Goal: Task Accomplishment & Management: Complete application form

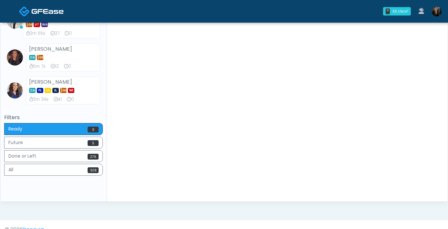
scroll to position [453, 0]
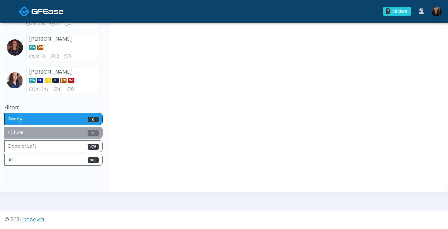
click at [78, 135] on button "Future 5" at bounding box center [53, 133] width 99 height 12
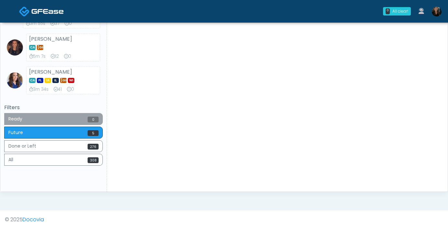
click at [74, 122] on button "Ready 0" at bounding box center [53, 119] width 99 height 12
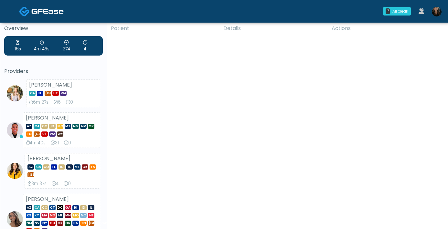
scroll to position [0, 0]
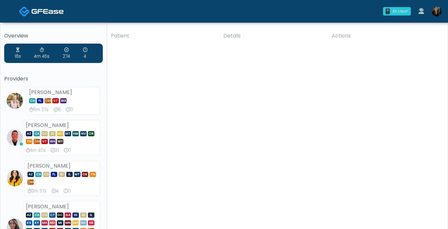
click at [442, 14] on link at bounding box center [436, 11] width 17 height 21
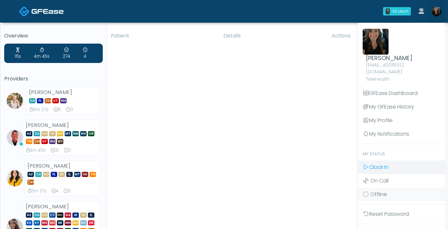
click at [386, 164] on span "Clock In" at bounding box center [378, 167] width 19 height 7
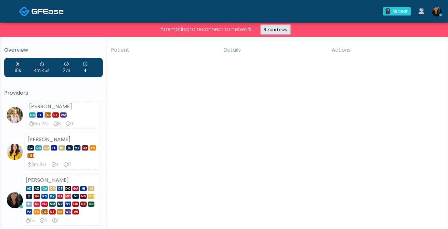
click at [276, 31] on link "Reload now" at bounding box center [275, 29] width 29 height 9
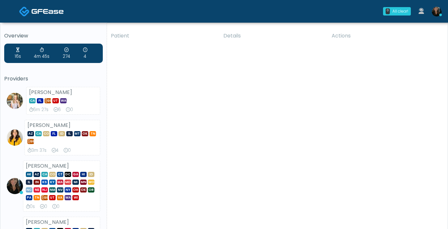
click at [49, 11] on img at bounding box center [47, 11] width 32 height 6
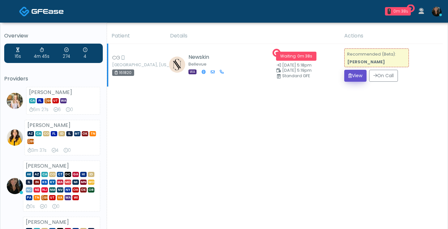
click at [350, 80] on button "View" at bounding box center [355, 76] width 22 height 12
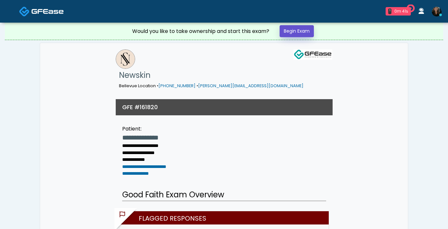
click at [290, 32] on link "Begin Exam" at bounding box center [297, 31] width 34 height 12
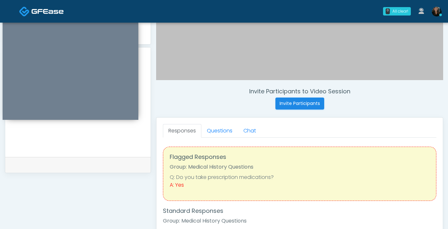
scroll to position [158, 0]
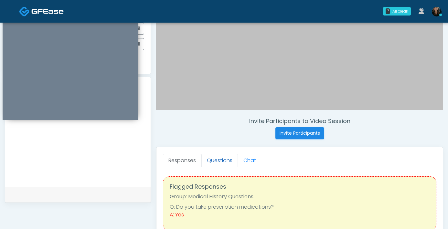
click at [221, 163] on link "Questions" at bounding box center [219, 161] width 37 height 14
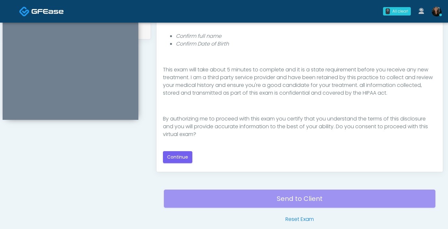
scroll to position [332, 0]
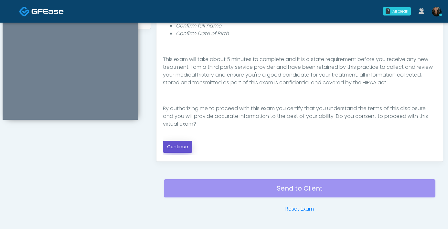
click at [186, 144] on button "Continue" at bounding box center [177, 147] width 29 height 12
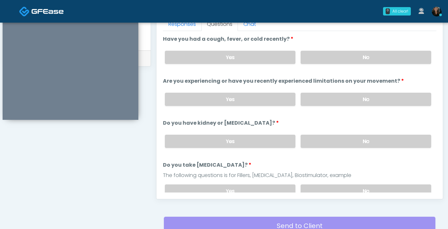
scroll to position [282, 0]
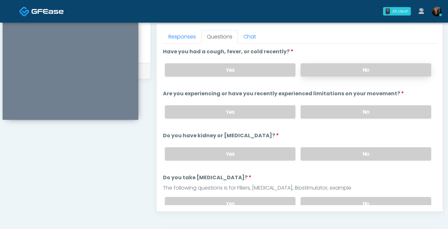
click at [321, 71] on label "No" at bounding box center [366, 69] width 131 height 13
click at [368, 116] on label "No" at bounding box center [366, 111] width 131 height 13
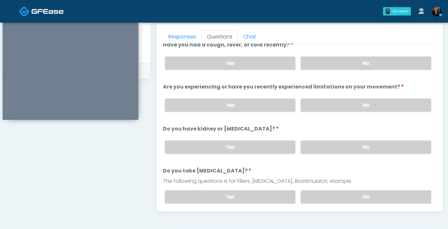
scroll to position [7, 0]
click at [332, 144] on label "No" at bounding box center [366, 146] width 131 height 13
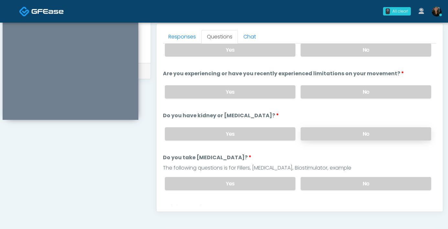
scroll to position [48, 0]
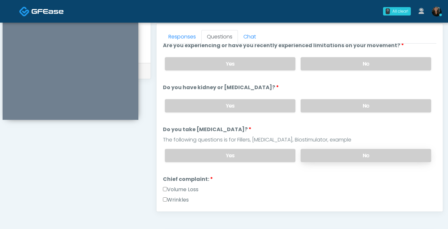
click at [336, 156] on label "No" at bounding box center [366, 155] width 131 height 13
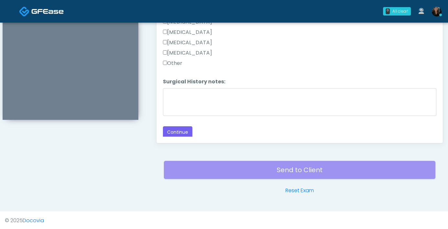
scroll to position [351, 0]
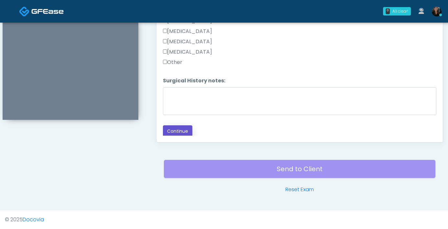
click at [179, 131] on button "Continue" at bounding box center [177, 131] width 29 height 12
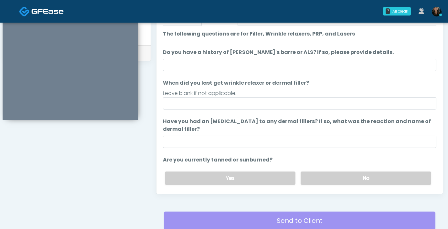
scroll to position [291, 0]
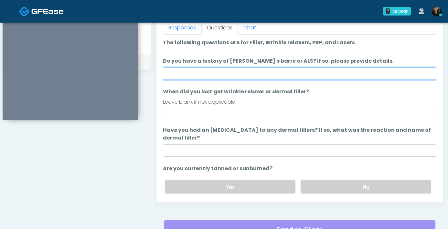
click at [266, 76] on input "Do you have a history of Guillain's barre or ALS? If so, please provide details." at bounding box center [299, 74] width 273 height 12
type input "**"
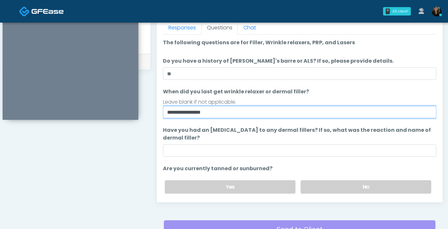
type input "**********"
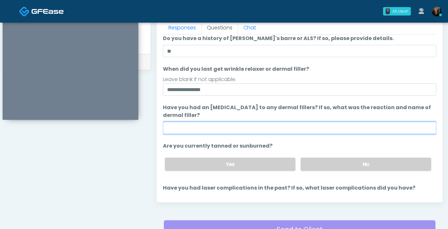
scroll to position [28, 0]
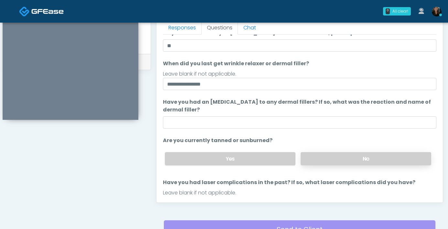
click at [332, 156] on label "No" at bounding box center [366, 158] width 131 height 13
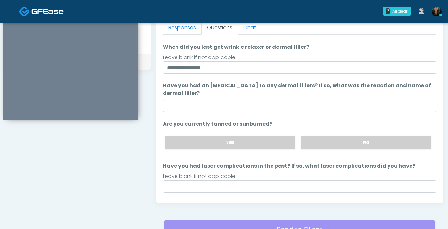
scroll to position [61, 0]
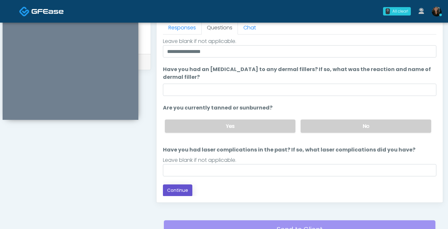
click at [190, 193] on button "Continue" at bounding box center [177, 191] width 29 height 12
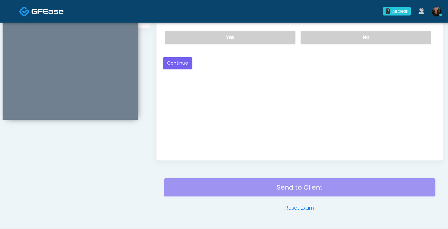
scroll to position [243, 0]
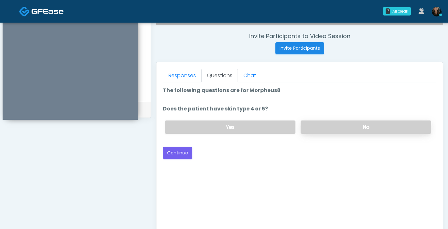
click at [329, 127] on label "No" at bounding box center [366, 127] width 131 height 13
click at [183, 148] on button "Continue" at bounding box center [177, 153] width 29 height 12
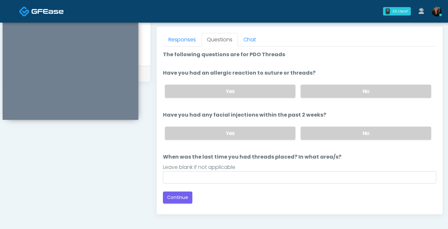
scroll to position [307, 0]
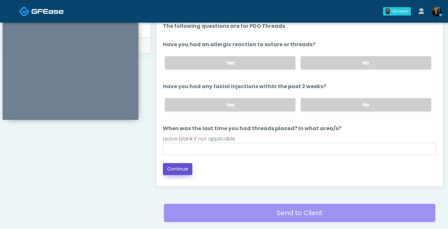
click at [177, 172] on button "Continue" at bounding box center [177, 169] width 29 height 12
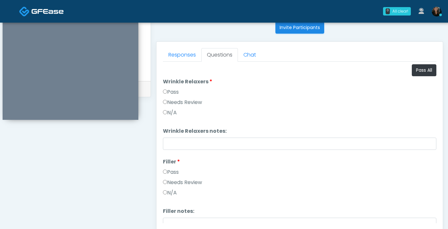
scroll to position [255, 0]
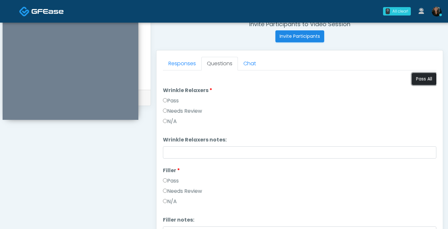
click at [422, 83] on button "Pass All" at bounding box center [424, 79] width 25 height 12
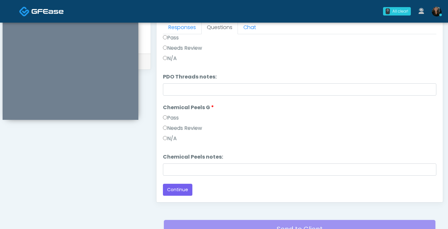
scroll to position [351, 0]
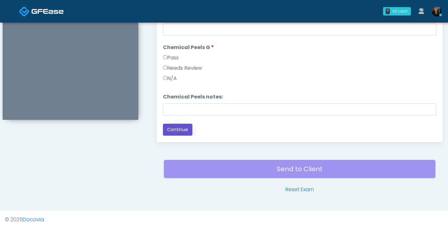
click at [185, 130] on button "Continue" at bounding box center [177, 130] width 29 height 12
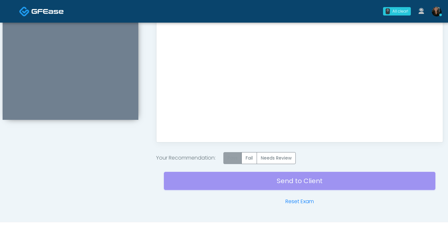
click at [234, 156] on label "Pass" at bounding box center [232, 158] width 18 height 12
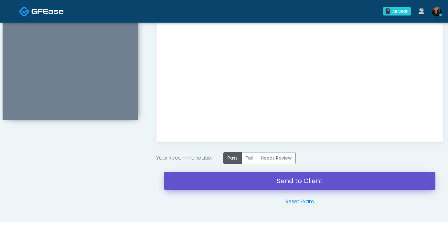
click at [280, 179] on link "Send to Client" at bounding box center [300, 181] width 272 height 18
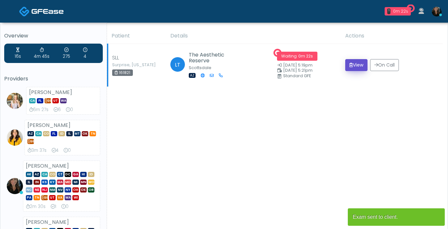
click at [354, 64] on button "View" at bounding box center [356, 65] width 22 height 12
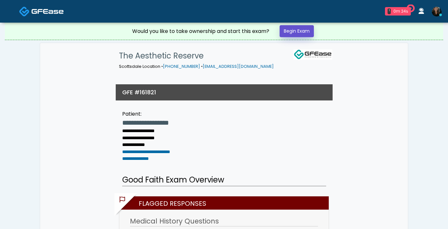
click at [297, 31] on link "Begin Exam" at bounding box center [297, 31] width 34 height 12
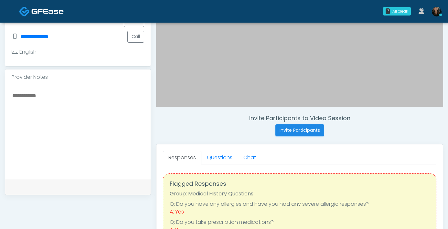
scroll to position [188, 0]
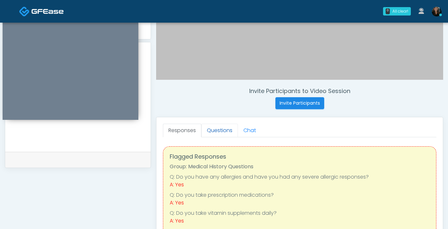
click at [219, 131] on link "Questions" at bounding box center [219, 131] width 37 height 14
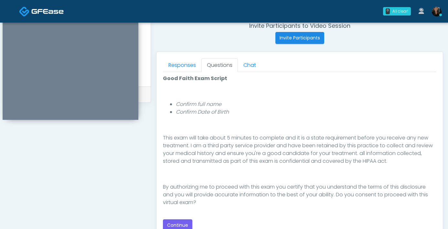
scroll to position [257, 0]
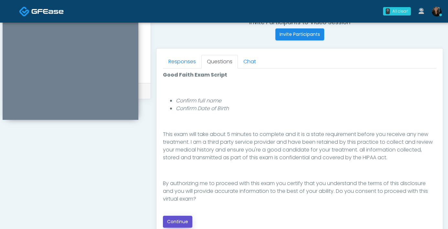
click at [181, 218] on button "Continue" at bounding box center [177, 222] width 29 height 12
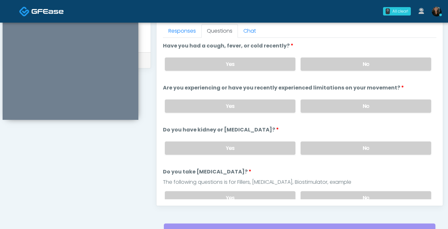
scroll to position [284, 0]
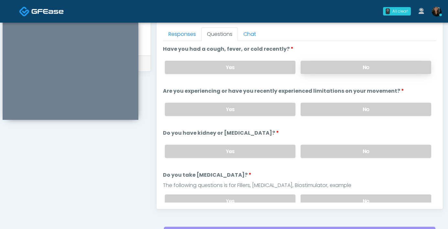
click at [338, 71] on label "No" at bounding box center [366, 67] width 131 height 13
click at [348, 110] on label "No" at bounding box center [366, 109] width 131 height 13
click at [344, 153] on label "No" at bounding box center [366, 151] width 131 height 13
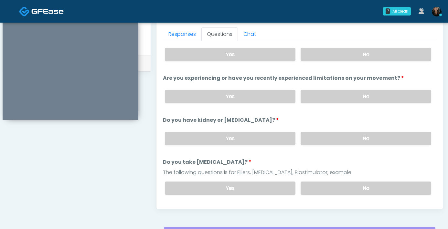
scroll to position [27, 0]
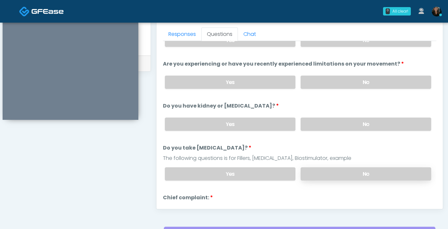
click at [342, 173] on label "No" at bounding box center [366, 173] width 131 height 13
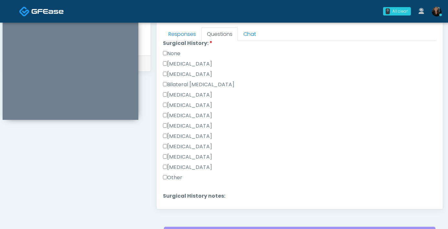
scroll to position [300, 0]
click at [169, 176] on label "Other" at bounding box center [172, 178] width 19 height 8
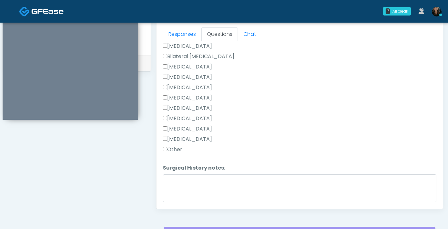
scroll to position [335, 0]
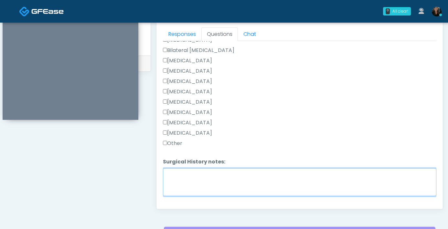
click at [217, 188] on textarea "Surgical History notes:" at bounding box center [299, 182] width 273 height 28
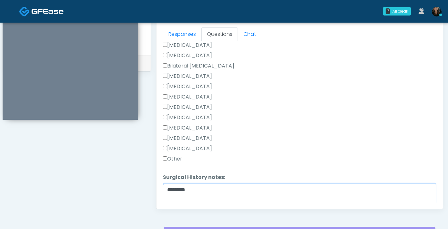
scroll to position [313, 0]
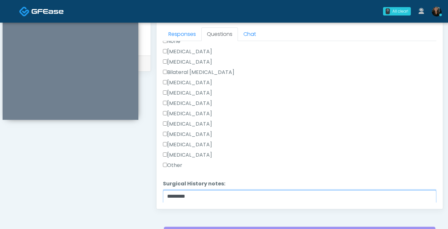
type textarea "*********"
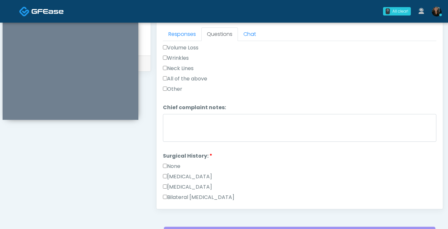
scroll to position [99, 0]
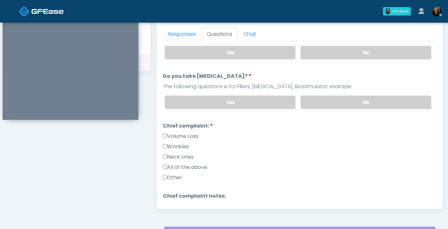
click at [167, 144] on label "Wrinkles" at bounding box center [176, 147] width 26 height 8
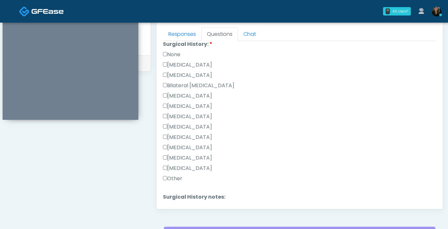
scroll to position [349, 0]
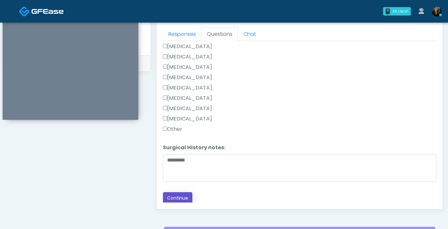
click at [187, 198] on button "Continue" at bounding box center [177, 198] width 29 height 12
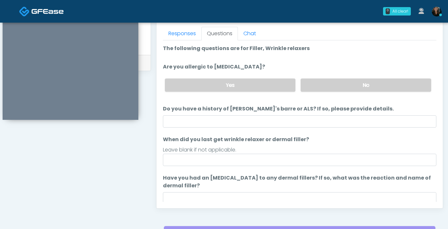
scroll to position [282, 0]
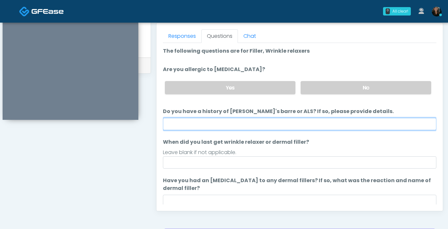
click at [295, 128] on input "Do you have a history of Guillain's barre or ALS? If so, please provide details." at bounding box center [299, 124] width 273 height 12
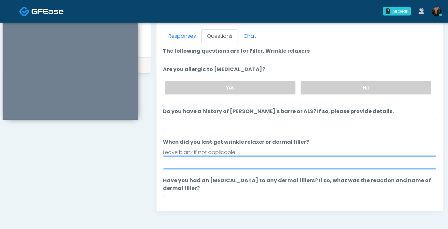
click at [271, 162] on input "When did you last get wrinkle relaxer or dermal filler?" at bounding box center [299, 162] width 273 height 12
type input "**********"
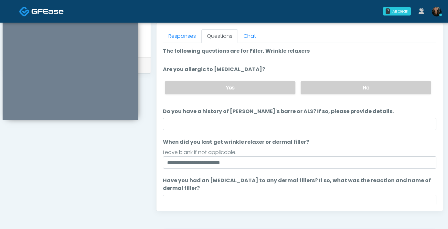
click at [350, 94] on div "Yes No" at bounding box center [298, 88] width 277 height 24
click at [351, 92] on label "No" at bounding box center [366, 87] width 131 height 13
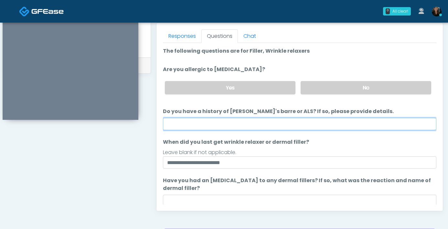
click at [277, 124] on input "Do you have a history of Guillain's barre or ALS? If so, please provide details." at bounding box center [299, 124] width 273 height 12
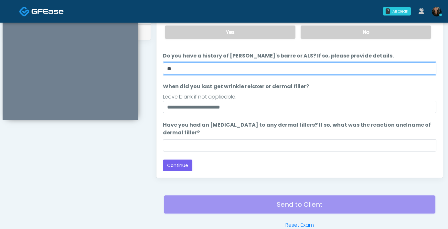
scroll to position [343, 0]
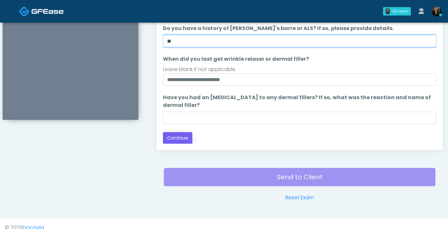
type input "**"
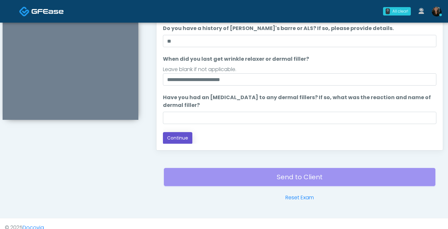
click at [182, 137] on button "Continue" at bounding box center [177, 138] width 29 height 12
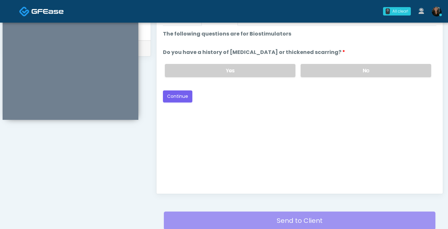
scroll to position [294, 0]
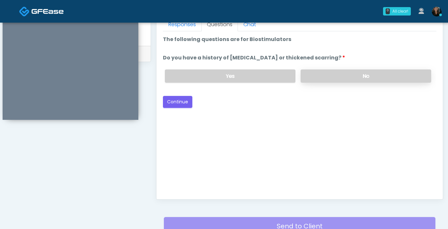
click at [341, 79] on label "No" at bounding box center [366, 76] width 131 height 13
click at [164, 104] on button "Continue" at bounding box center [177, 102] width 29 height 12
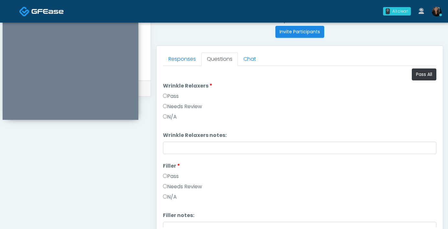
scroll to position [244, 0]
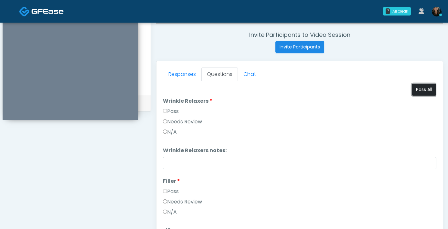
click at [417, 92] on button "Pass All" at bounding box center [424, 90] width 25 height 12
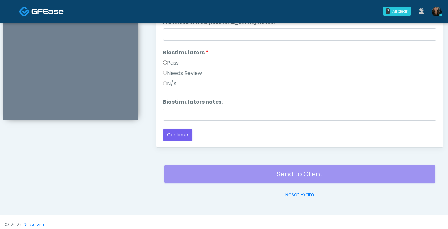
scroll to position [351, 0]
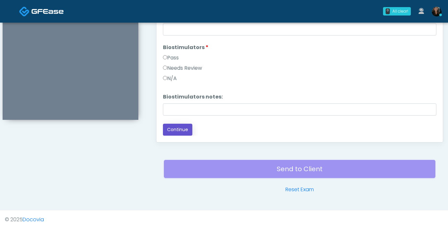
click at [183, 129] on button "Continue" at bounding box center [177, 130] width 29 height 12
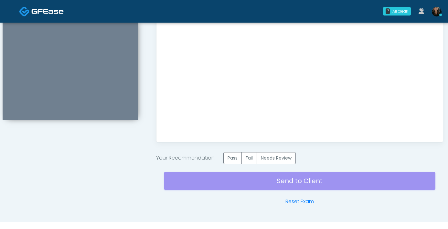
click at [295, 175] on div "Send to Client Reset Exam" at bounding box center [300, 184] width 272 height 41
click at [238, 160] on label "Pass" at bounding box center [232, 158] width 18 height 12
click at [269, 184] on div "Send to Client Reset Exam" at bounding box center [300, 184] width 272 height 41
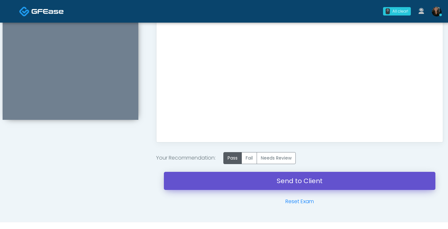
click at [304, 184] on link "Send to Client" at bounding box center [300, 181] width 272 height 18
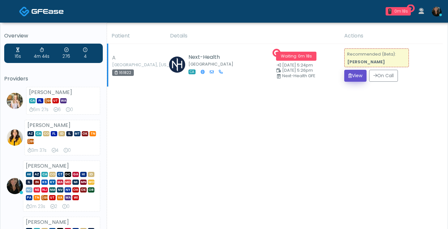
click at [350, 78] on button "View" at bounding box center [355, 76] width 22 height 12
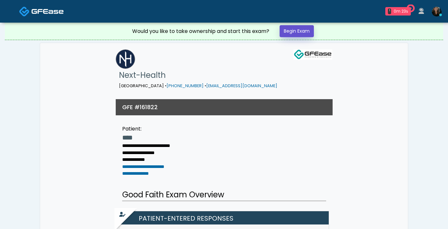
click at [307, 33] on link "Begin Exam" at bounding box center [297, 31] width 34 height 12
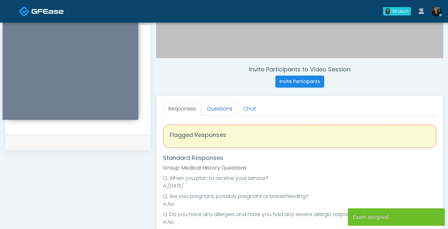
click at [215, 113] on link "Questions" at bounding box center [219, 109] width 37 height 14
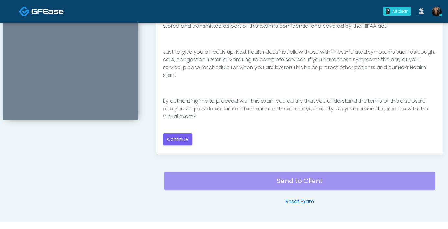
scroll to position [351, 0]
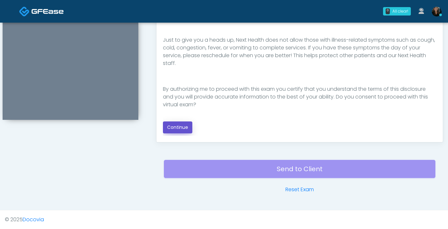
click at [173, 128] on button "Continue" at bounding box center [177, 128] width 29 height 12
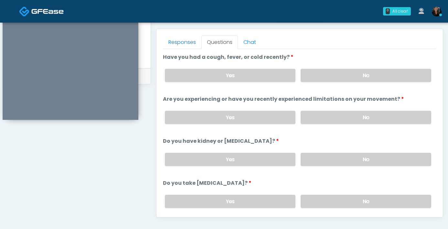
scroll to position [274, 0]
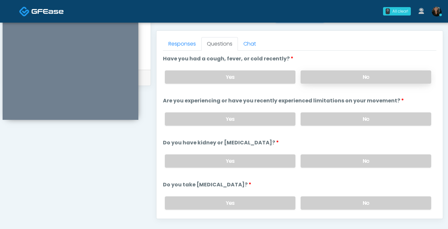
click at [338, 80] on label "No" at bounding box center [366, 76] width 131 height 13
click at [346, 115] on label "No" at bounding box center [366, 119] width 131 height 13
click at [345, 161] on label "No" at bounding box center [366, 161] width 131 height 13
click at [325, 200] on label "No" at bounding box center [366, 203] width 131 height 13
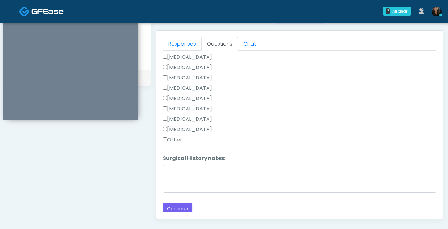
scroll to position [403, 0]
click at [174, 204] on button "Continue" at bounding box center [177, 208] width 29 height 12
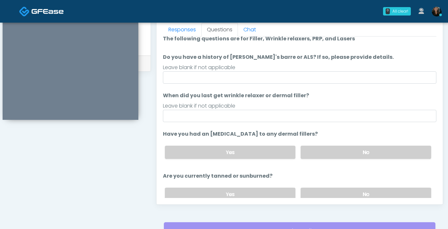
scroll to position [0, 0]
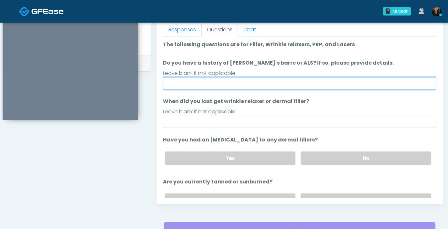
click at [294, 89] on input "Do you have a history of Guillain's barre or ALS? If so, please provide details." at bounding box center [299, 83] width 273 height 12
type input "**"
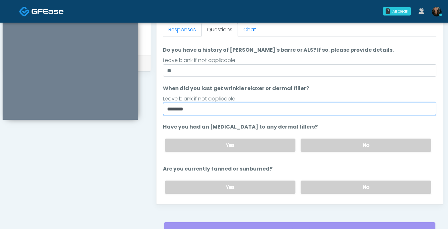
scroll to position [42, 0]
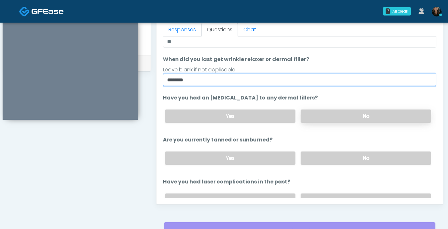
type input "********"
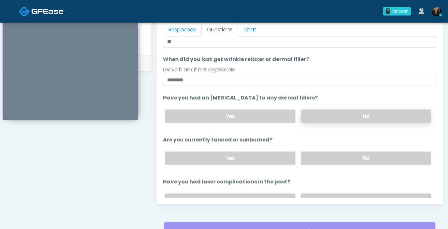
click at [337, 119] on label "No" at bounding box center [366, 116] width 131 height 13
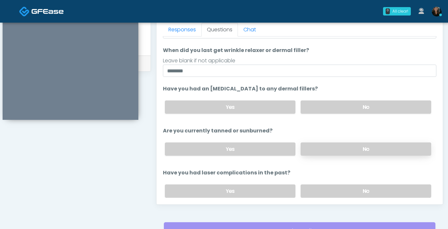
scroll to position [55, 0]
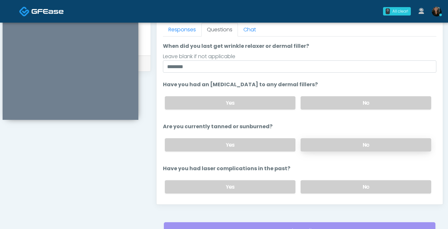
click at [316, 146] on label "No" at bounding box center [366, 144] width 131 height 13
click at [321, 187] on label "No" at bounding box center [366, 186] width 131 height 13
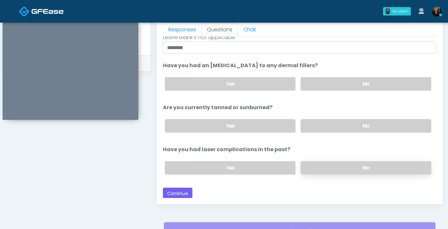
scroll to position [75, 0]
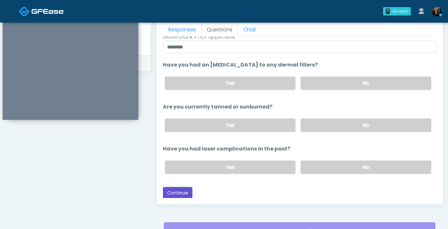
click at [191, 190] on button "Continue" at bounding box center [177, 193] width 29 height 12
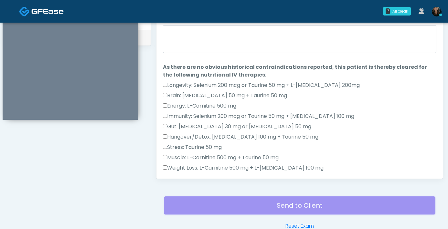
scroll to position [297, 0]
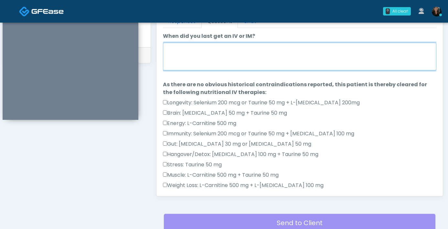
click at [224, 67] on textarea "When did you last get an IV or IM?" at bounding box center [299, 57] width 273 height 28
type textarea "*"
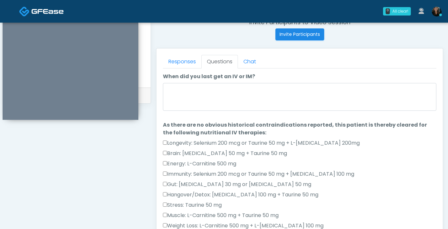
scroll to position [224, 0]
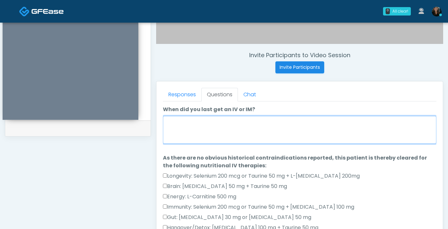
click at [267, 129] on textarea "When did you last get an IV or IM?" at bounding box center [299, 130] width 273 height 28
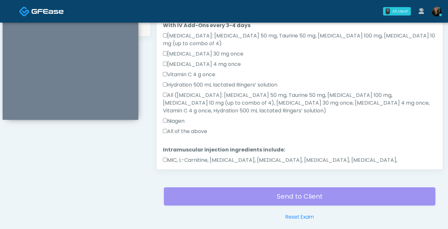
scroll to position [351, 0]
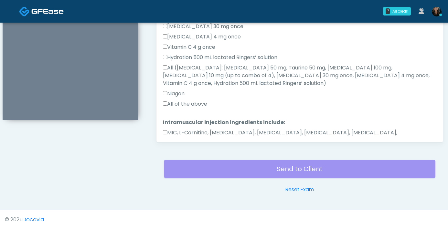
type textarea "**********"
click at [167, 155] on button "Continue" at bounding box center [177, 161] width 29 height 12
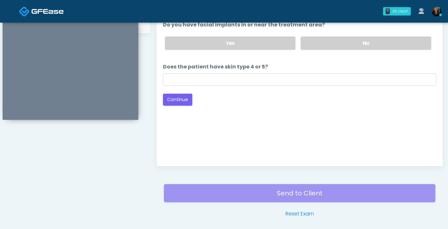
scroll to position [304, 0]
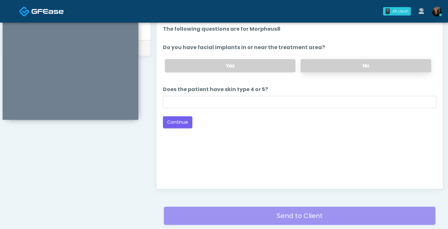
click at [339, 70] on label "No" at bounding box center [366, 65] width 131 height 13
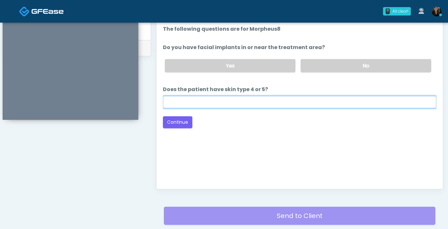
click at [320, 102] on input "Does the patient have skin type 4 or 5?" at bounding box center [299, 102] width 273 height 12
type input "**"
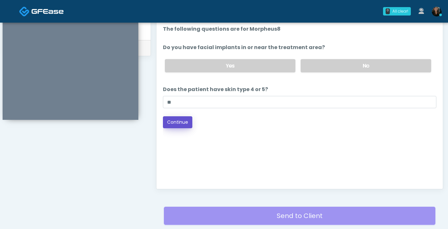
click at [187, 127] on button "Continue" at bounding box center [177, 122] width 29 height 12
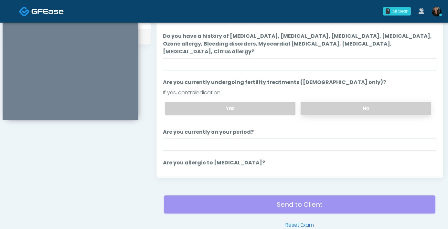
scroll to position [303, 0]
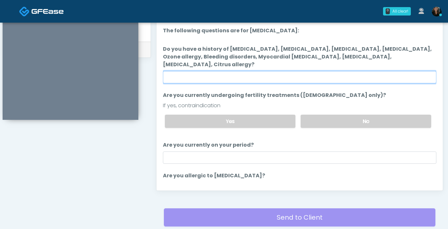
click at [306, 75] on input "Do you have a history of Hyperthyroidism, Hypotension, Hypocalcemia, Hypoglycem…" at bounding box center [299, 77] width 273 height 12
type input "**"
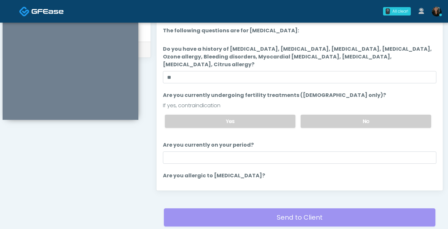
click at [354, 130] on div "Yes No" at bounding box center [298, 122] width 277 height 24
click at [354, 129] on div "Yes No" at bounding box center [298, 122] width 277 height 24
click at [359, 123] on label "No" at bounding box center [366, 121] width 131 height 13
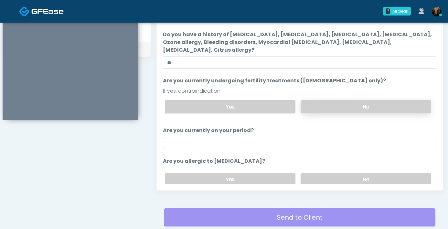
scroll to position [41, 0]
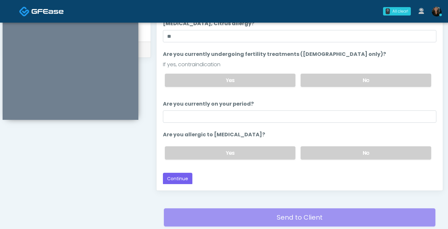
click at [355, 124] on ol "The following questions are for Ozone therapy: The following questions are for …" at bounding box center [299, 75] width 273 height 179
click at [355, 123] on ol "The following questions are for Ozone therapy: The following questions are for …" at bounding box center [299, 75] width 273 height 179
click at [312, 125] on ol "The following questions are for Ozone therapy: The following questions are for …" at bounding box center [299, 75] width 273 height 179
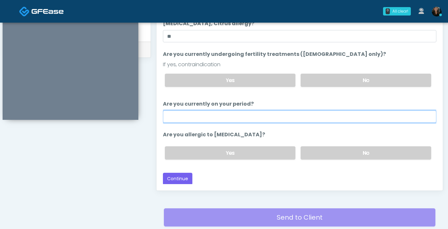
click at [312, 118] on input "Are you currently on your period?" at bounding box center [299, 117] width 273 height 12
type input "**"
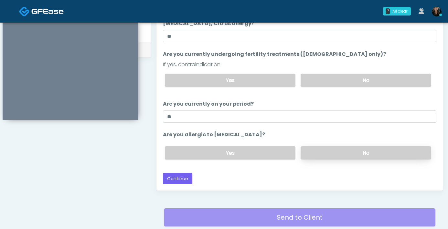
click at [333, 152] on label "No" at bounding box center [366, 152] width 131 height 13
click at [186, 178] on button "Continue" at bounding box center [177, 179] width 29 height 12
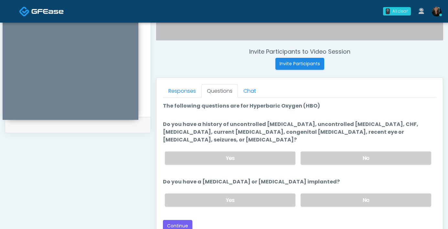
scroll to position [225, 0]
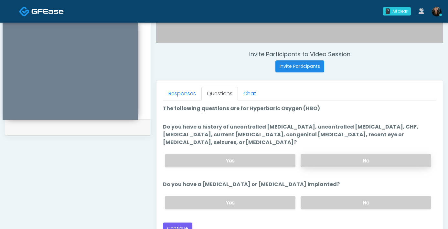
click at [343, 164] on label "No" at bounding box center [366, 160] width 131 height 13
click at [346, 202] on label "No" at bounding box center [366, 202] width 131 height 13
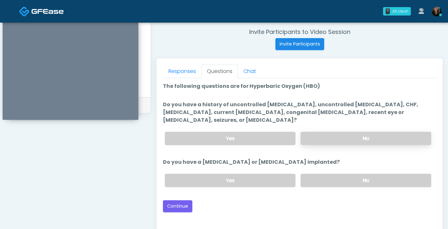
scroll to position [247, 0]
click at [176, 211] on button "Continue" at bounding box center [177, 206] width 29 height 12
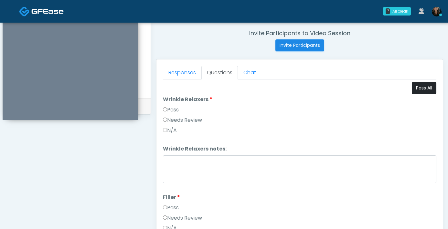
scroll to position [225, 0]
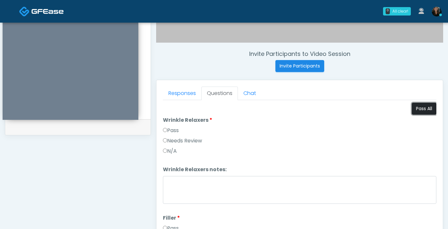
click at [425, 104] on button "Pass All" at bounding box center [424, 109] width 25 height 12
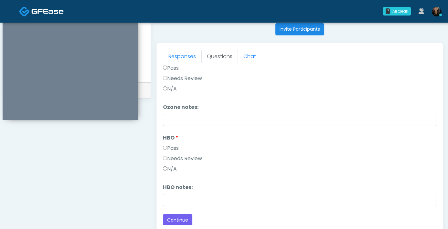
scroll to position [351, 0]
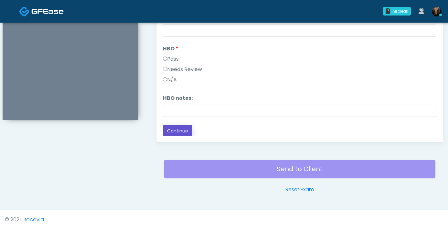
click at [183, 130] on button "Continue" at bounding box center [177, 131] width 29 height 12
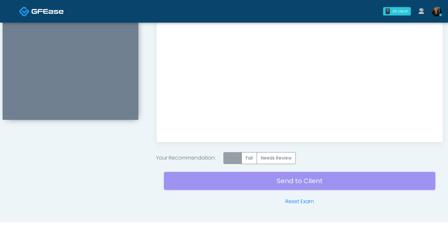
click at [236, 161] on label "Pass" at bounding box center [232, 158] width 18 height 12
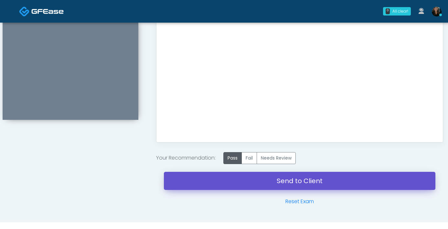
click at [260, 181] on link "Send to Client" at bounding box center [300, 181] width 272 height 18
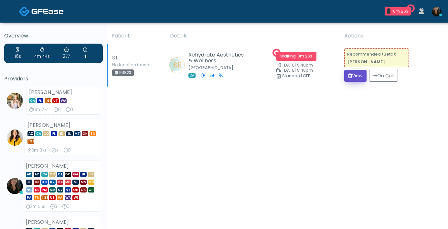
click at [348, 80] on button "View" at bounding box center [355, 76] width 22 height 12
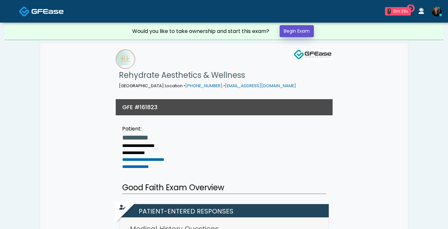
click at [302, 37] on link "Begin Exam" at bounding box center [297, 31] width 34 height 12
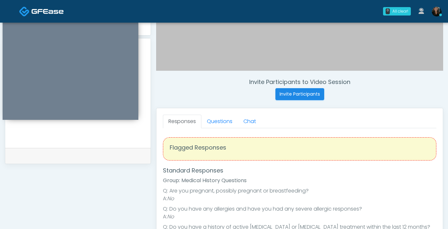
scroll to position [1, 0]
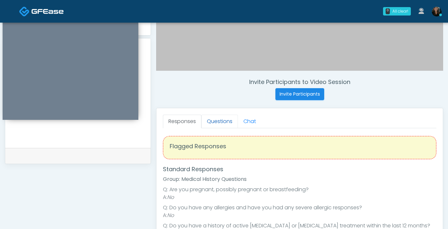
click at [232, 125] on link "Questions" at bounding box center [219, 122] width 37 height 14
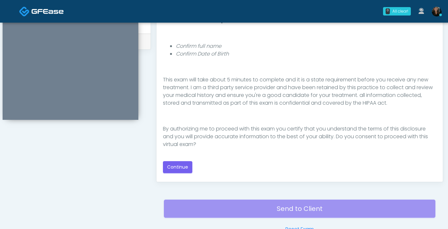
scroll to position [321, 0]
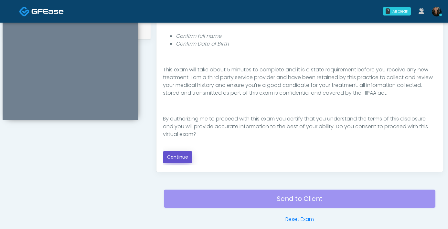
click at [187, 155] on button "Continue" at bounding box center [177, 157] width 29 height 12
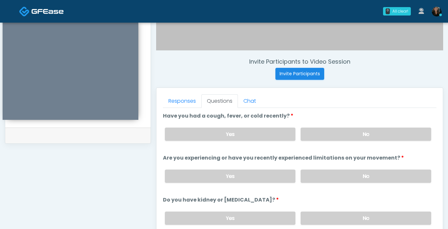
scroll to position [182, 0]
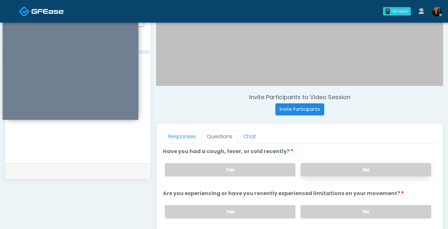
click at [315, 168] on label "No" at bounding box center [366, 169] width 131 height 13
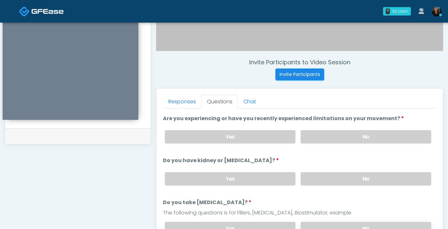
scroll to position [0, 0]
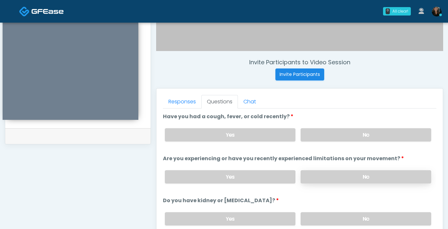
click at [327, 181] on label "No" at bounding box center [366, 176] width 131 height 13
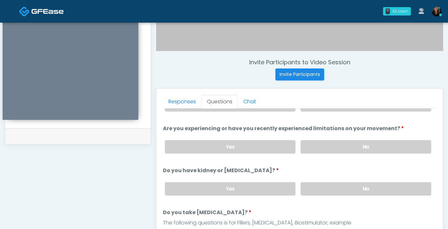
scroll to position [32, 0]
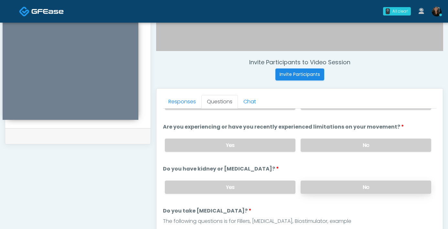
click at [336, 186] on label "No" at bounding box center [366, 187] width 131 height 13
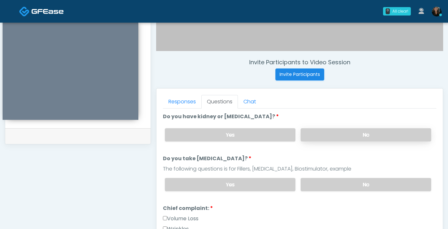
scroll to position [87, 0]
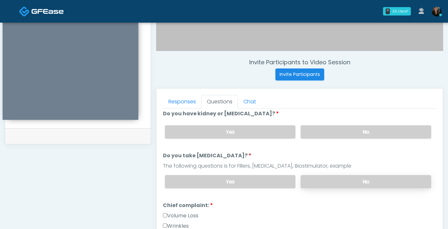
click at [336, 185] on label "No" at bounding box center [366, 181] width 131 height 13
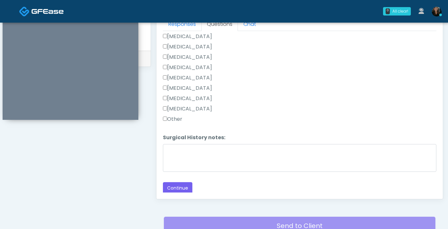
scroll to position [351, 0]
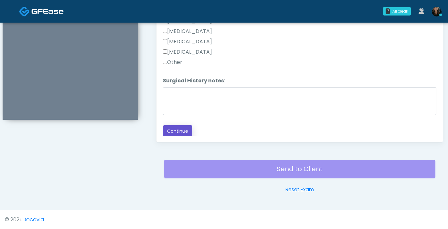
click at [182, 131] on button "Continue" at bounding box center [177, 131] width 29 height 12
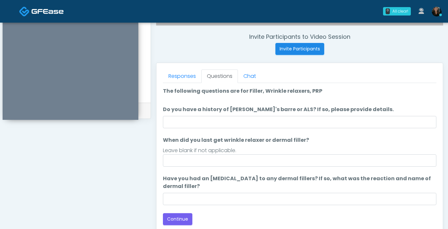
scroll to position [240, 0]
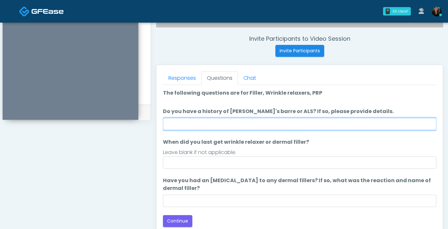
click at [305, 127] on input "Do you have a history of Guillain's barre or ALS? If so, please provide details." at bounding box center [299, 124] width 273 height 12
type input "**"
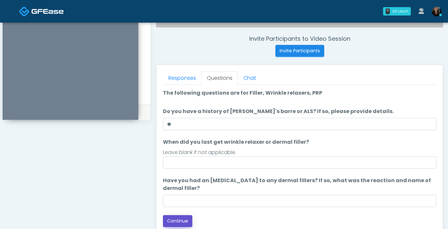
click at [176, 222] on button "Continue" at bounding box center [177, 221] width 29 height 12
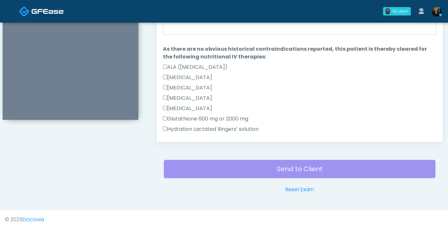
scroll to position [286, 0]
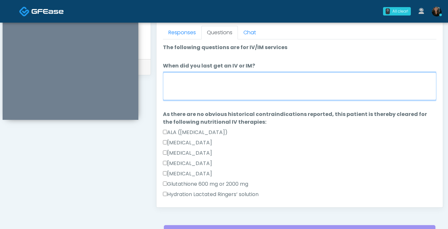
click at [274, 95] on textarea "When did you last get an IV or IM?" at bounding box center [299, 86] width 273 height 28
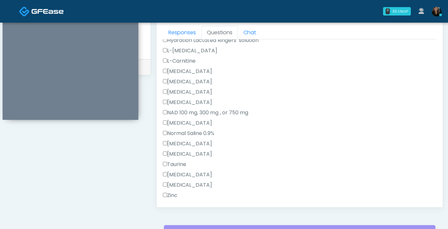
scroll to position [208, 0]
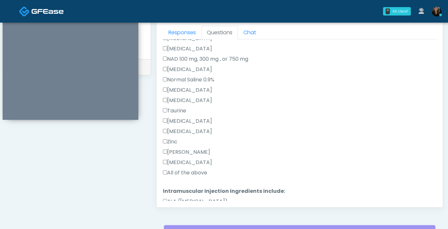
type textarea "***"
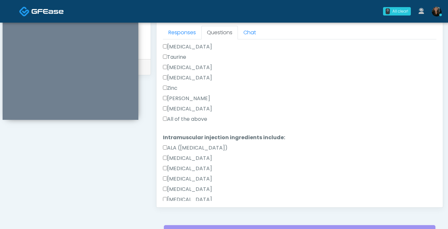
scroll to position [442, 0]
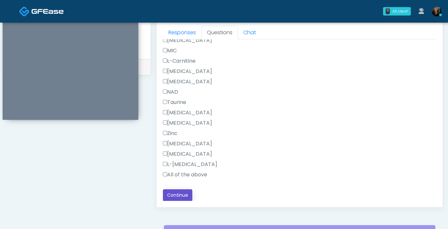
click at [181, 194] on button "Continue" at bounding box center [177, 195] width 29 height 12
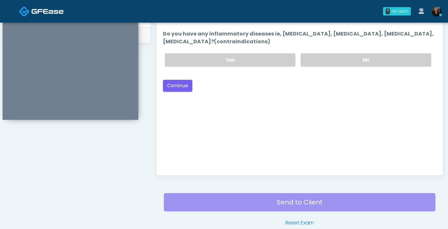
scroll to position [294, 0]
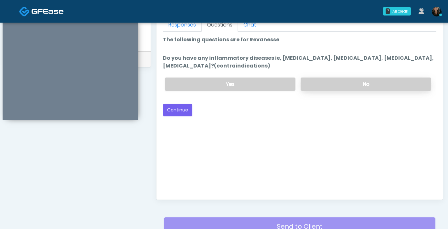
drag, startPoint x: 336, startPoint y: 85, endPoint x: 331, endPoint y: 86, distance: 4.9
click at [336, 85] on label "No" at bounding box center [366, 84] width 131 height 13
click at [185, 111] on button "Continue" at bounding box center [177, 110] width 29 height 12
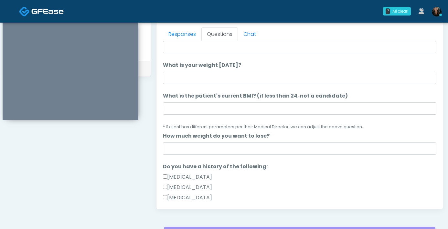
scroll to position [0, 0]
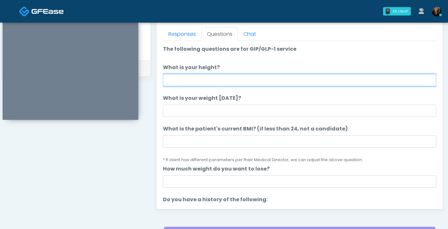
click at [388, 82] on input "What is your height?" at bounding box center [299, 80] width 273 height 12
type input "***"
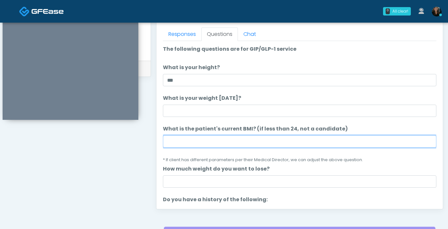
click at [259, 139] on input "What is the patient's current BMI? (if less than 24, not a candidate)" at bounding box center [299, 141] width 273 height 12
type input "****"
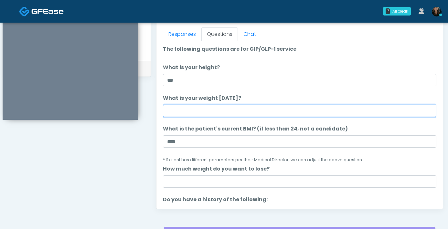
click at [217, 112] on input "What is your weight today?" at bounding box center [299, 111] width 273 height 12
type input "***"
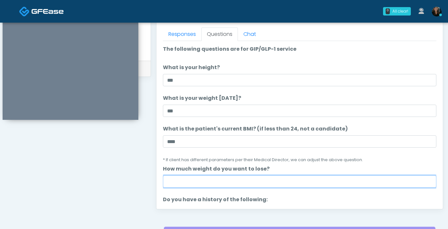
click at [243, 179] on input "How much weight do you want to lose?" at bounding box center [299, 182] width 273 height 12
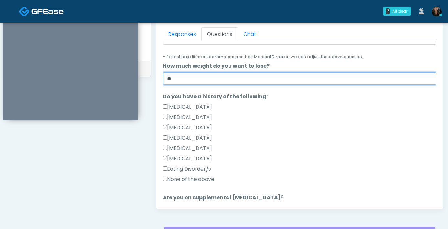
scroll to position [130, 0]
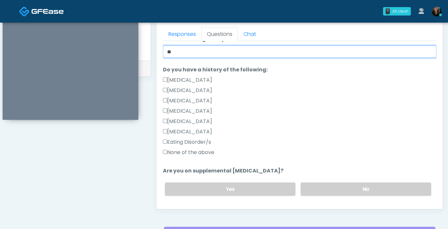
type input "**"
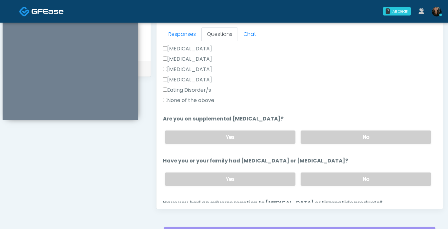
scroll to position [182, 0]
click at [364, 141] on label "No" at bounding box center [366, 136] width 131 height 13
click at [364, 177] on label "No" at bounding box center [366, 178] width 131 height 13
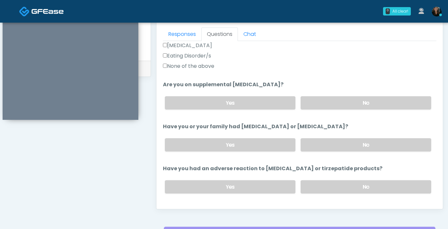
scroll to position [220, 0]
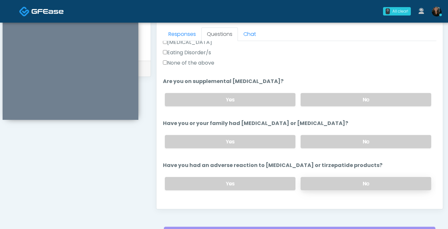
click at [348, 180] on label "No" at bounding box center [366, 183] width 131 height 13
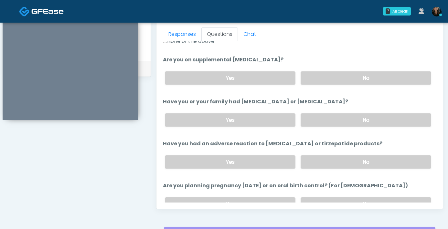
scroll to position [253, 0]
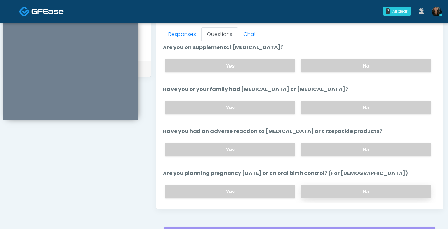
click at [337, 192] on label "No" at bounding box center [366, 191] width 131 height 13
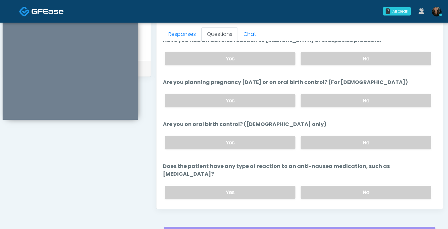
scroll to position [357, 0]
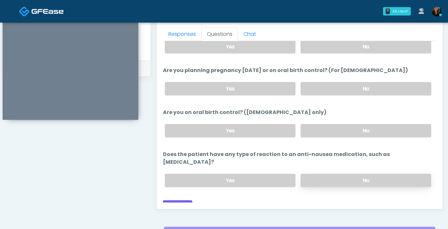
click at [349, 177] on label "No" at bounding box center [366, 180] width 131 height 13
click at [347, 133] on label "No" at bounding box center [366, 130] width 131 height 13
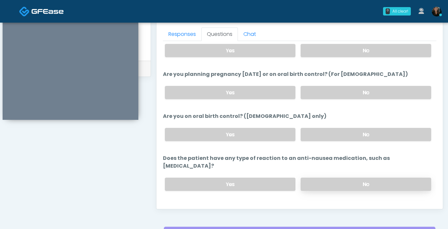
scroll to position [353, 0]
click at [178, 204] on button "Continue" at bounding box center [177, 210] width 29 height 12
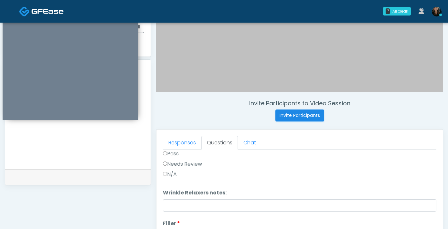
scroll to position [0, 0]
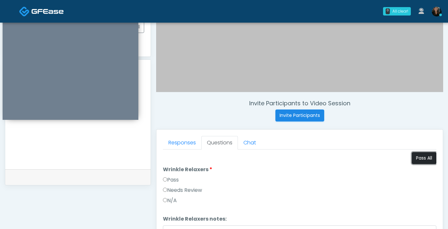
click at [418, 163] on button "Pass All" at bounding box center [424, 158] width 25 height 12
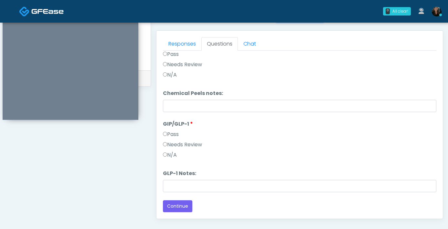
scroll to position [313, 0]
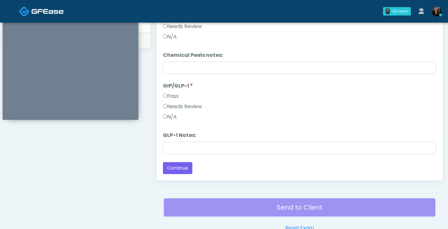
click at [169, 107] on label "Needs Review" at bounding box center [182, 107] width 39 height 8
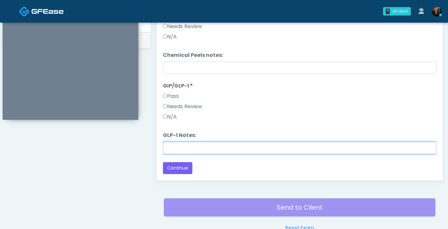
click at [211, 153] on input "GLP-1 Notes:" at bounding box center [299, 148] width 273 height 12
type input "*******"
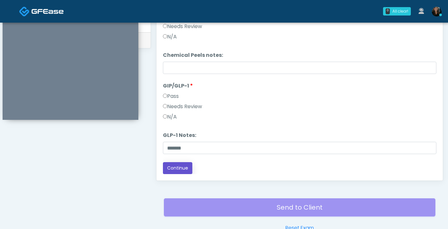
click at [178, 173] on button "Continue" at bounding box center [177, 168] width 29 height 12
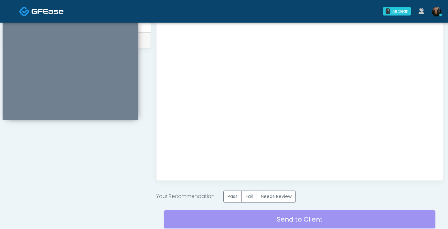
scroll to position [0, 0]
click at [239, 193] on label "Pass" at bounding box center [232, 197] width 18 height 12
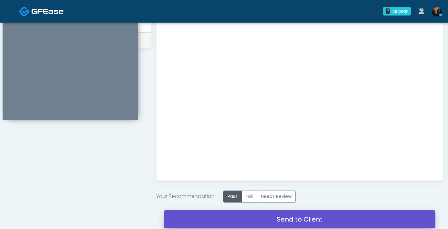
click at [290, 221] on link "Send to Client" at bounding box center [300, 219] width 272 height 18
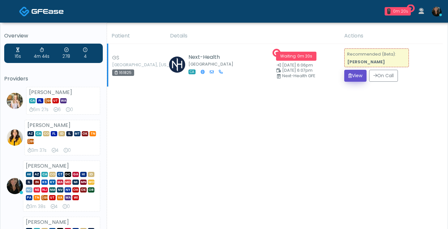
click at [349, 79] on button "View" at bounding box center [355, 76] width 22 height 12
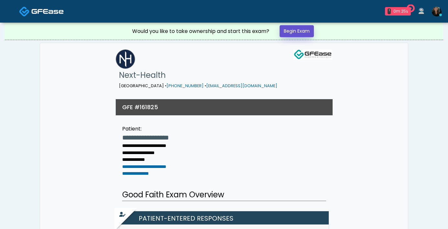
click at [300, 33] on link "Begin Exam" at bounding box center [297, 31] width 34 height 12
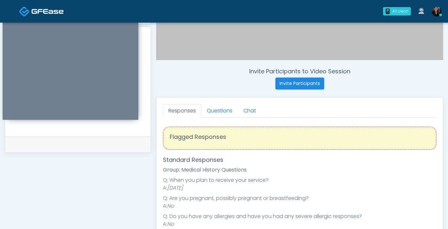
scroll to position [241, 0]
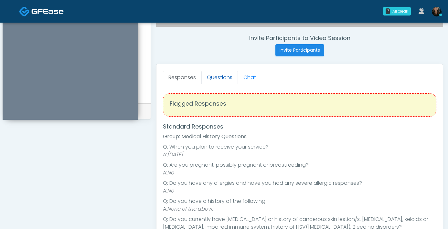
click at [219, 80] on link "Questions" at bounding box center [219, 78] width 37 height 14
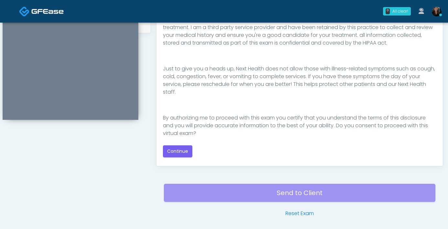
scroll to position [116, 0]
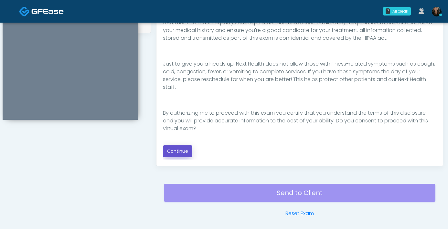
click at [174, 156] on button "Continue" at bounding box center [177, 151] width 29 height 12
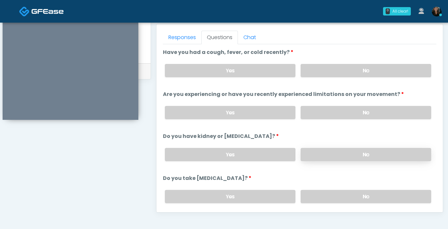
scroll to position [280, 0]
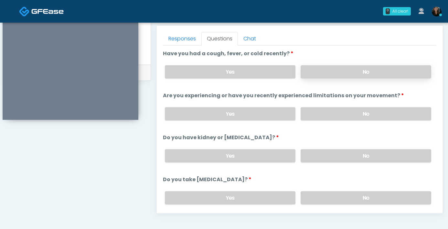
click at [326, 75] on label "No" at bounding box center [366, 71] width 131 height 13
click at [338, 110] on label "No" at bounding box center [366, 113] width 131 height 13
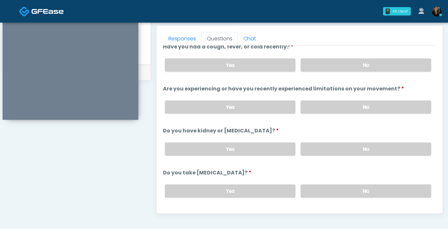
scroll to position [13, 0]
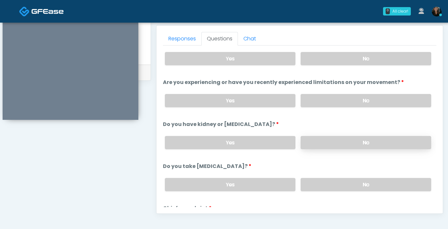
click at [335, 140] on label "No" at bounding box center [366, 142] width 131 height 13
click at [333, 188] on label "No" at bounding box center [366, 184] width 131 height 13
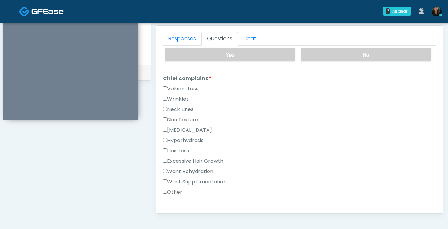
scroll to position [158, 0]
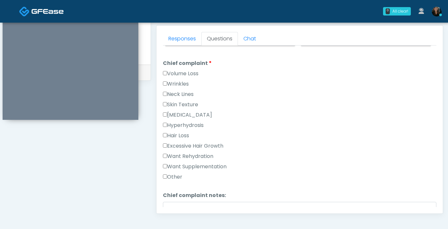
click at [167, 157] on label "Want Rehydration" at bounding box center [188, 157] width 50 height 8
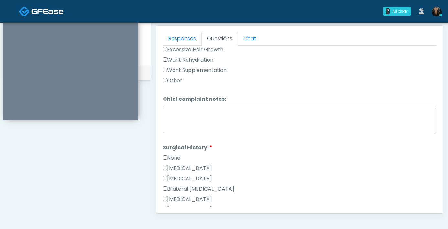
scroll to position [403, 0]
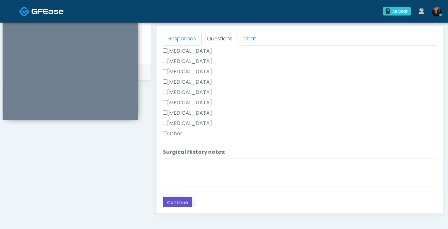
click at [187, 205] on button "Continue" at bounding box center [177, 203] width 29 height 12
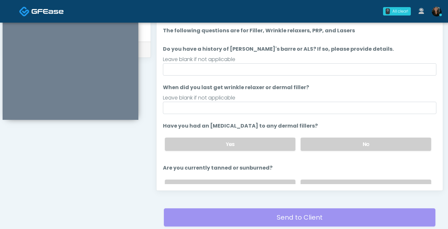
scroll to position [288, 0]
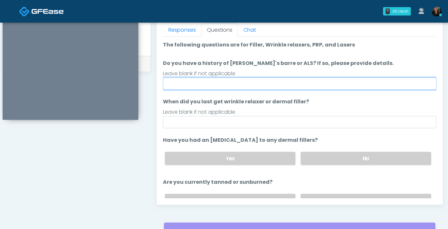
click at [319, 85] on input "Do you have a history of Guillain's barre or ALS? If so, please provide details." at bounding box center [299, 84] width 273 height 12
type input "**"
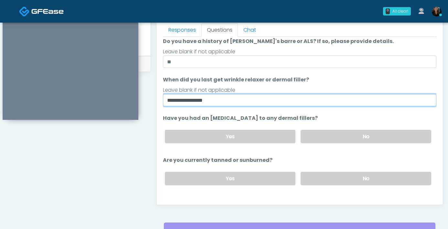
scroll to position [33, 0]
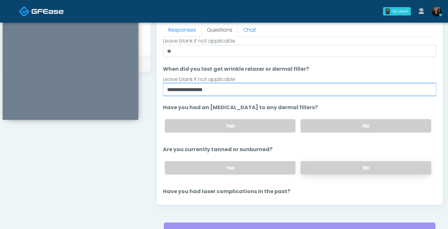
type input "**********"
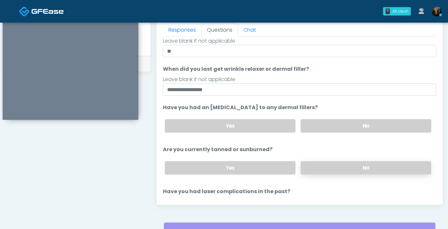
click at [328, 165] on label "No" at bounding box center [366, 167] width 131 height 13
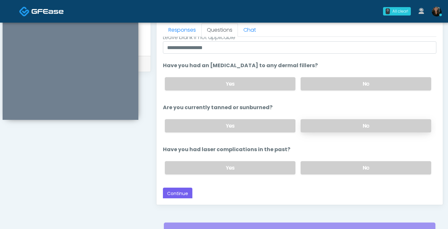
scroll to position [75, 0]
click at [329, 167] on label "No" at bounding box center [366, 167] width 131 height 13
click at [187, 196] on button "Continue" at bounding box center [177, 194] width 29 height 12
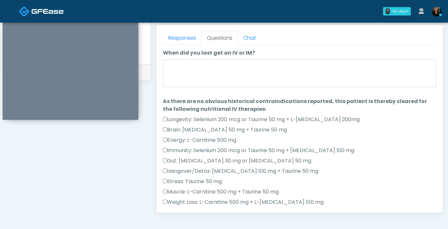
scroll to position [259, 0]
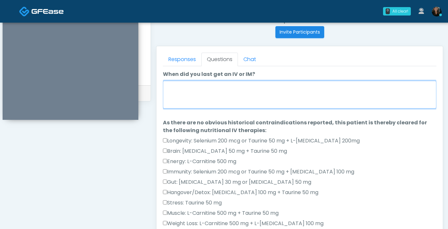
click at [245, 104] on textarea "When did you last get an IV or IM?" at bounding box center [299, 95] width 273 height 28
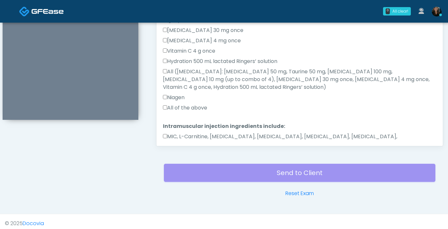
scroll to position [351, 0]
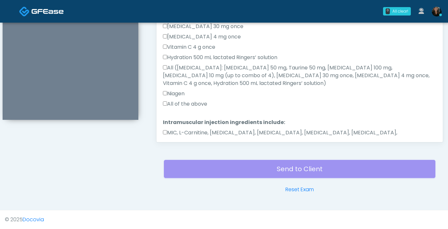
type textarea "**********"
click at [184, 155] on button "Continue" at bounding box center [177, 161] width 29 height 12
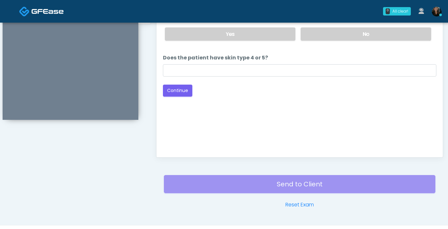
scroll to position [255, 0]
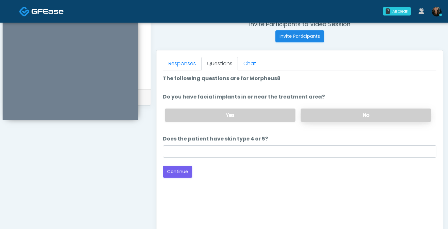
click at [339, 111] on label "No" at bounding box center [366, 115] width 131 height 13
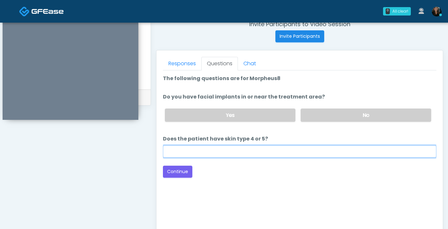
click at [320, 147] on input "Does the patient have skin type 4 or 5?" at bounding box center [299, 151] width 273 height 12
type input "**"
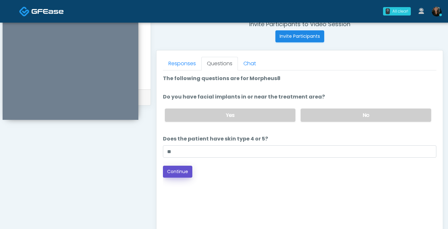
click at [175, 171] on button "Continue" at bounding box center [177, 172] width 29 height 12
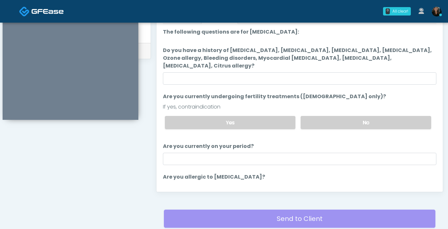
scroll to position [281, 0]
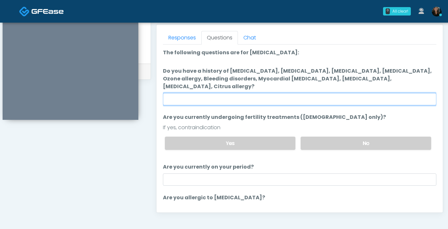
click at [306, 103] on input "Do you have a history of Hyperthyroidism, Hypotension, Hypocalcemia, Hypoglycem…" at bounding box center [299, 99] width 273 height 12
type input "**"
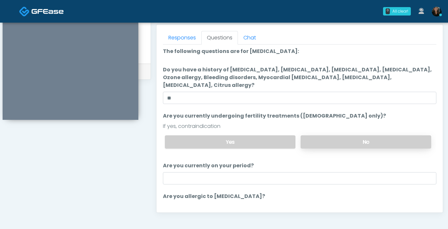
click at [332, 139] on label "No" at bounding box center [366, 141] width 131 height 13
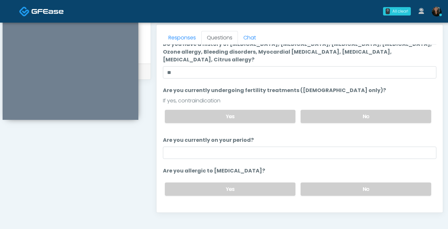
scroll to position [35, 0]
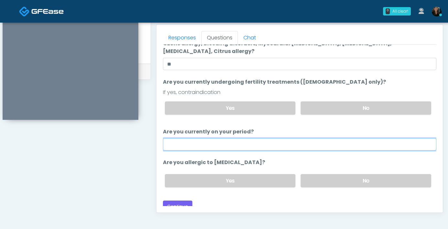
click at [310, 147] on input "Are you currently on your period?" at bounding box center [299, 144] width 273 height 12
type input "**"
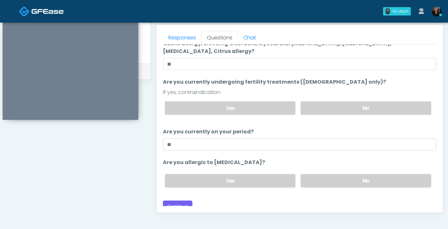
click at [273, 122] on ol "The following questions are for Ozone therapy: The following questions are for …" at bounding box center [299, 103] width 273 height 179
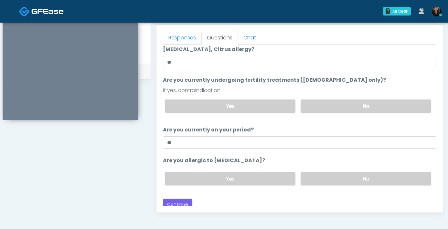
scroll to position [41, 0]
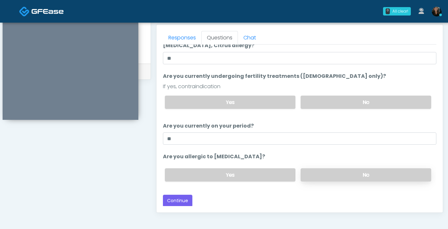
click at [322, 173] on label "No" at bounding box center [366, 174] width 131 height 13
click at [188, 198] on button "Continue" at bounding box center [177, 201] width 29 height 12
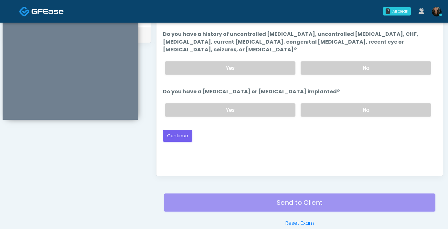
scroll to position [311, 0]
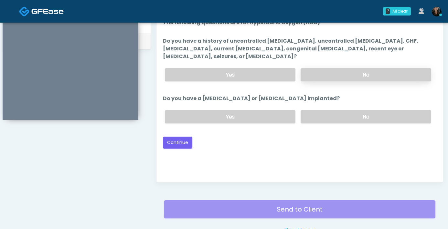
click at [351, 80] on label "No" at bounding box center [366, 74] width 131 height 13
click at [342, 116] on label "No" at bounding box center [366, 116] width 131 height 13
click at [174, 146] on button "Continue" at bounding box center [177, 143] width 29 height 12
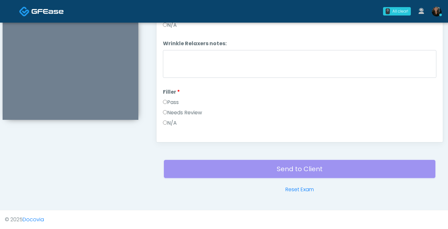
scroll to position [298, 0]
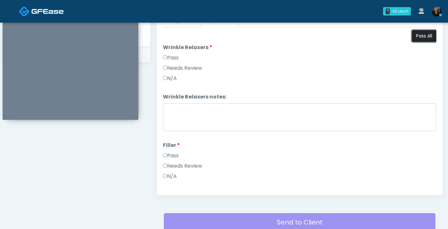
click at [412, 38] on button "Pass All" at bounding box center [424, 36] width 25 height 12
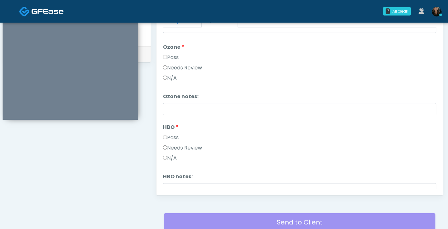
scroll to position [809, 0]
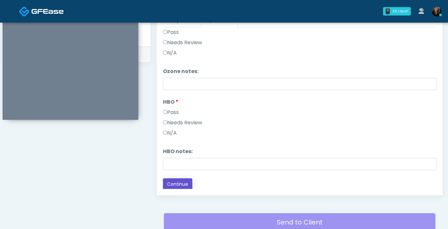
click at [173, 185] on button "Continue" at bounding box center [177, 184] width 29 height 12
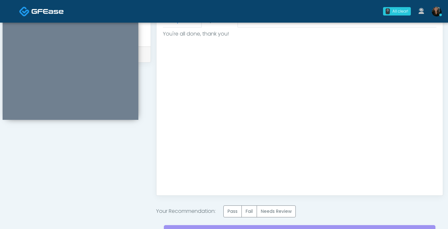
scroll to position [0, 0]
click at [233, 216] on label "Pass" at bounding box center [232, 212] width 18 height 12
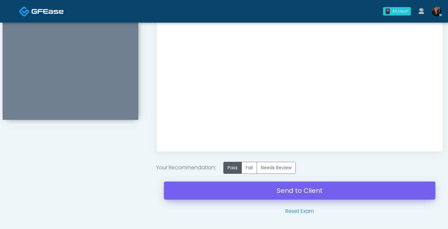
scroll to position [343, 0]
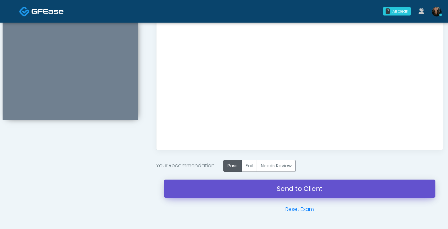
click at [289, 191] on link "Send to Client" at bounding box center [300, 189] width 272 height 18
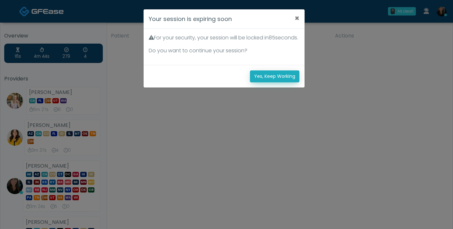
click at [264, 80] on button "Yes, Keep Working" at bounding box center [274, 76] width 49 height 12
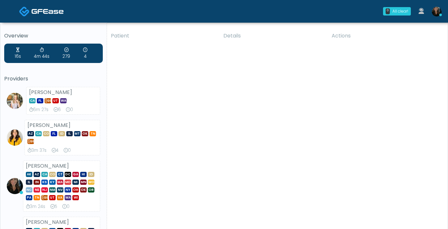
click at [435, 11] on img at bounding box center [437, 12] width 10 height 10
click at [440, 14] on icon at bounding box center [440, 15] width 3 height 3
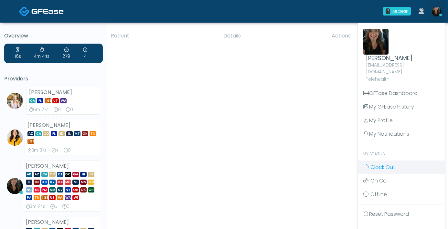
click at [398, 163] on link "Clock Out" at bounding box center [401, 168] width 87 height 14
